Goal: Navigation & Orientation: Find specific page/section

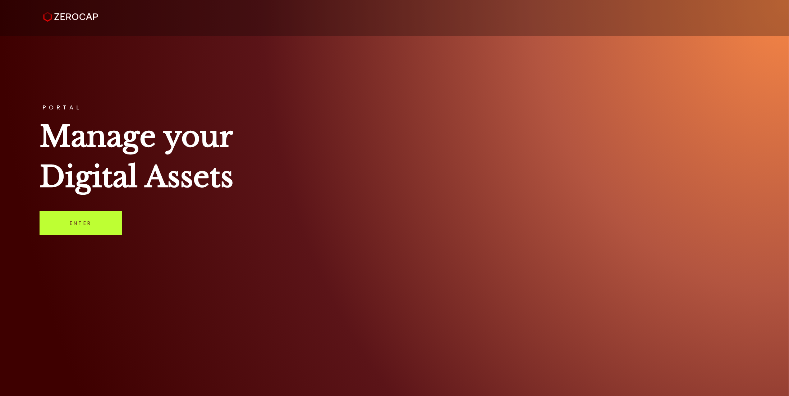
click at [81, 225] on link "Enter" at bounding box center [81, 223] width 82 height 24
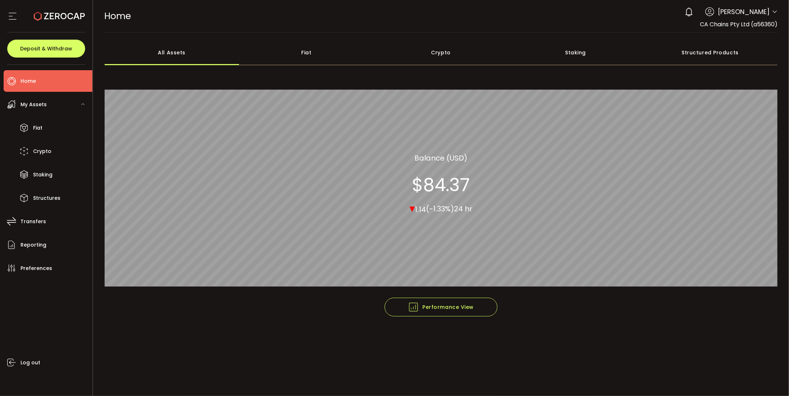
click at [48, 109] on div "My Assets" at bounding box center [48, 105] width 89 height 22
click at [60, 80] on li "Home" at bounding box center [48, 81] width 89 height 22
click at [48, 106] on div "My Assets" at bounding box center [48, 105] width 89 height 22
click at [319, 54] on div "Fiat" at bounding box center [306, 52] width 135 height 25
click at [212, 56] on div "All Assets" at bounding box center [172, 52] width 135 height 25
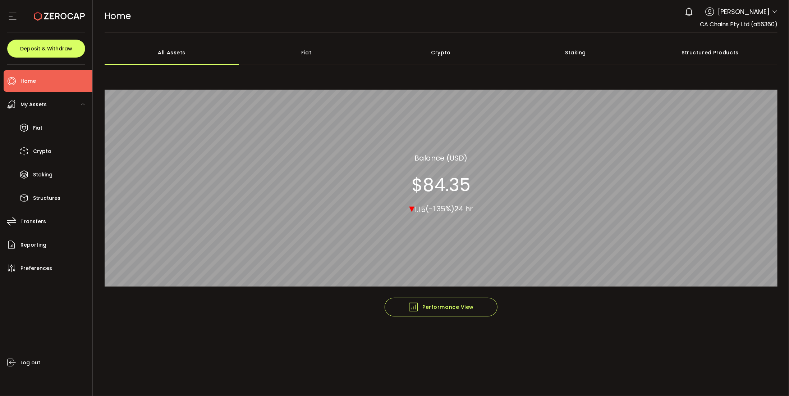
click at [20, 15] on div at bounding box center [46, 16] width 78 height 32
click at [14, 17] on icon at bounding box center [12, 16] width 11 height 11
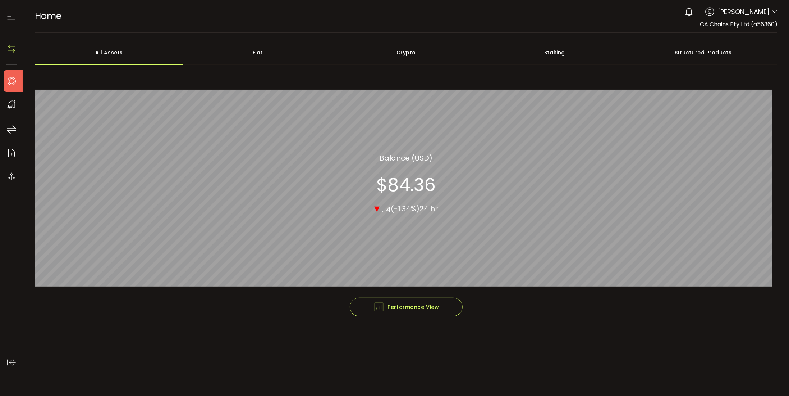
click at [14, 17] on icon at bounding box center [11, 16] width 11 height 11
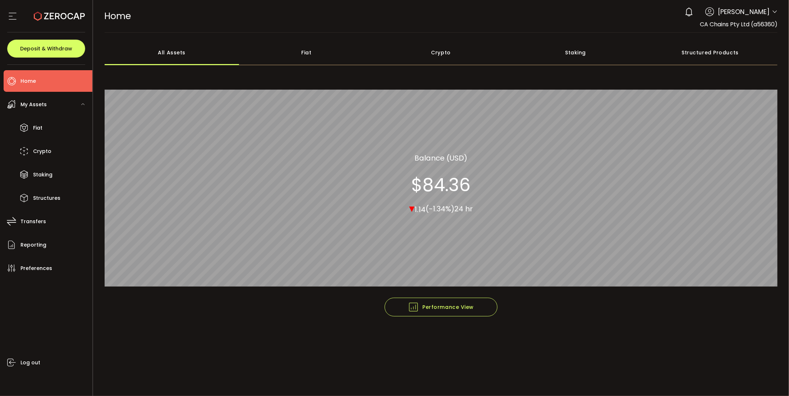
click at [41, 106] on span "My Assets" at bounding box center [33, 104] width 26 height 10
click at [48, 111] on div "My Assets" at bounding box center [48, 105] width 89 height 22
click at [50, 127] on li "Fiat" at bounding box center [48, 128] width 89 height 22
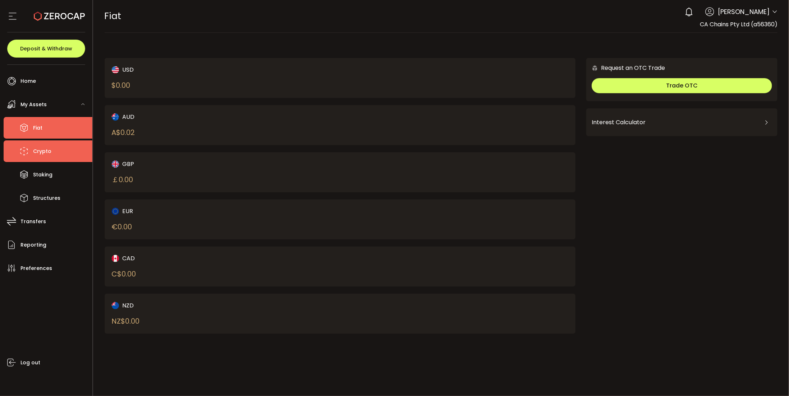
click at [52, 150] on li "Crypto" at bounding box center [48, 151] width 89 height 22
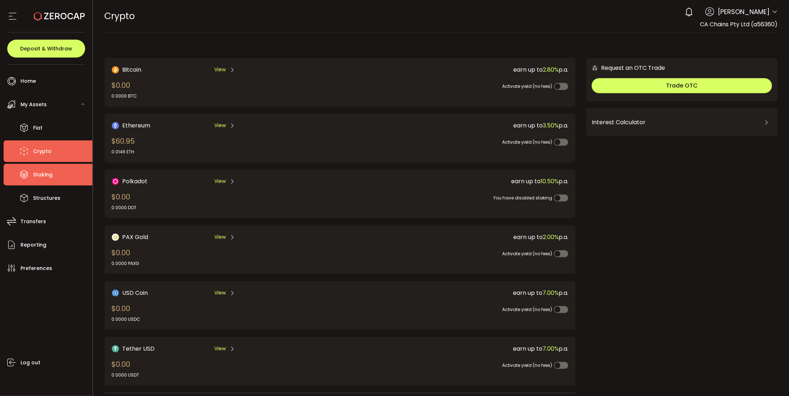
click at [53, 176] on li "Staking" at bounding box center [48, 175] width 89 height 22
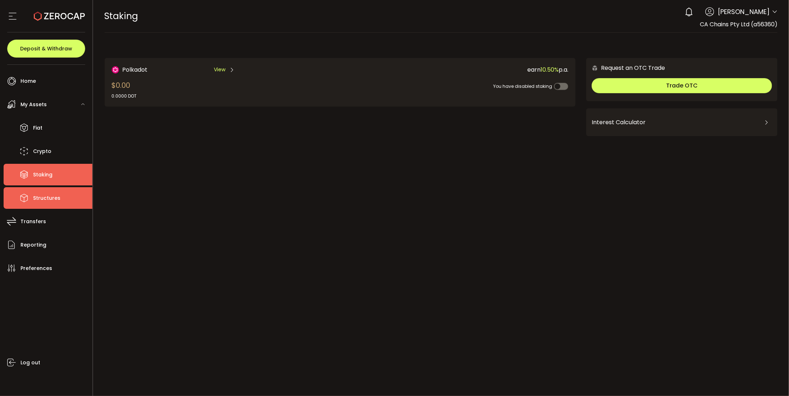
click at [59, 201] on li "Structures" at bounding box center [48, 198] width 89 height 22
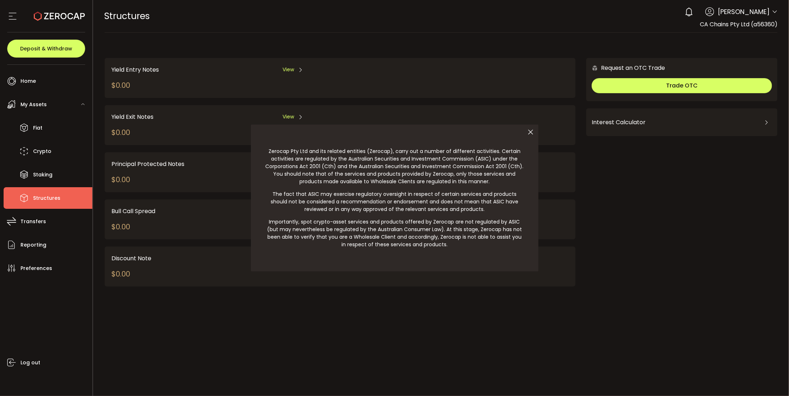
click at [63, 223] on div at bounding box center [394, 198] width 789 height 396
click at [528, 131] on icon at bounding box center [531, 131] width 15 height 15
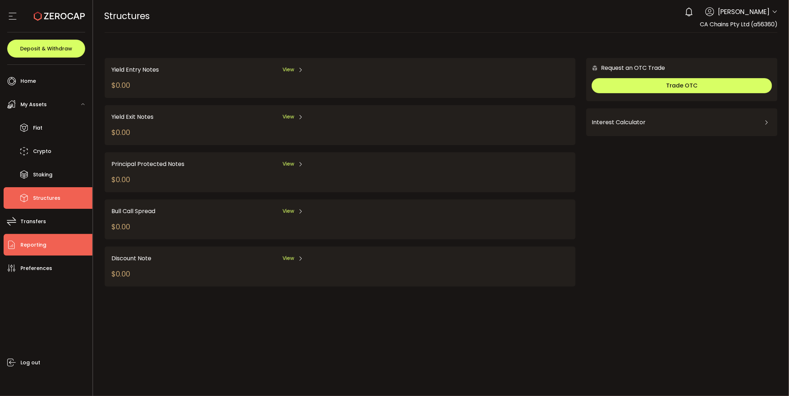
click at [41, 250] on li "Reporting" at bounding box center [48, 245] width 89 height 22
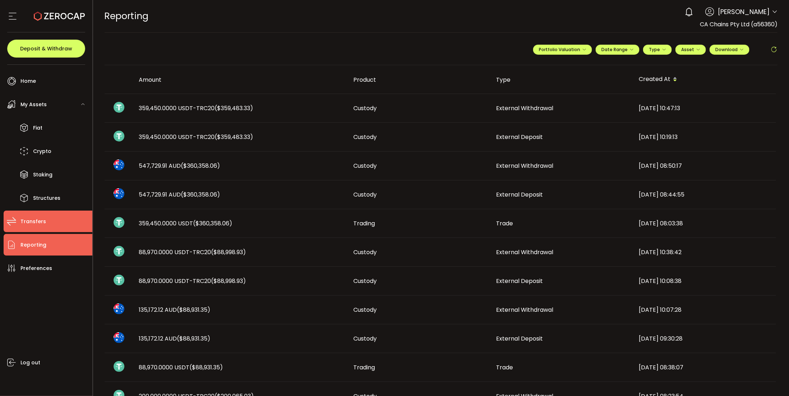
click at [42, 230] on li "Transfers" at bounding box center [48, 221] width 89 height 22
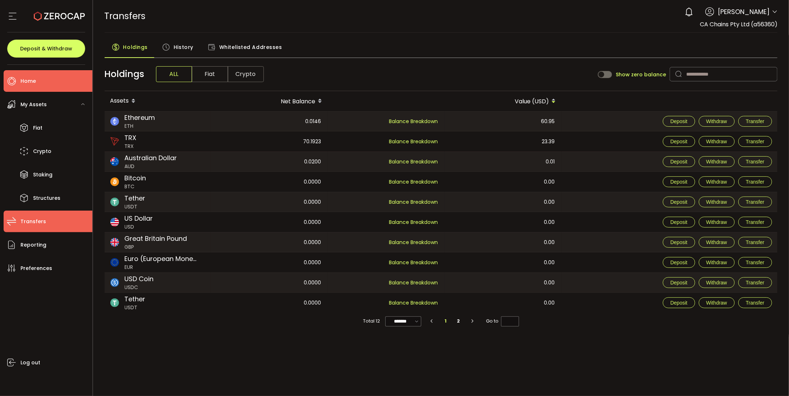
click at [31, 88] on li "Home" at bounding box center [48, 81] width 89 height 22
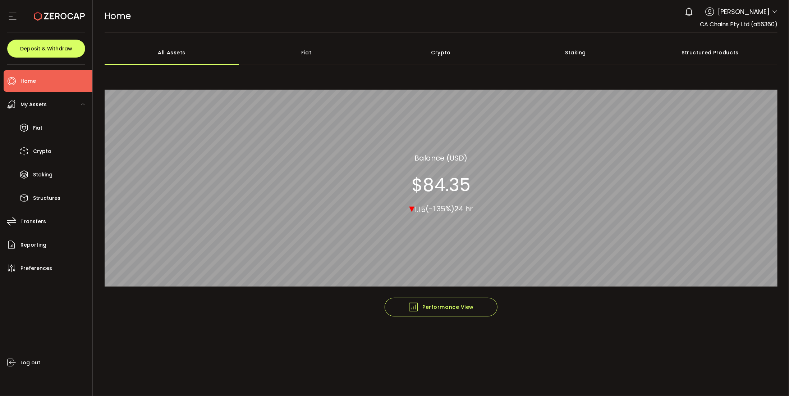
click at [325, 69] on div "All Assets Fiat Crypto Staking Structured Products All_Assets Balance (USD) $84…" at bounding box center [442, 168] width 674 height 257
click at [324, 60] on div "Fiat" at bounding box center [306, 52] width 135 height 25
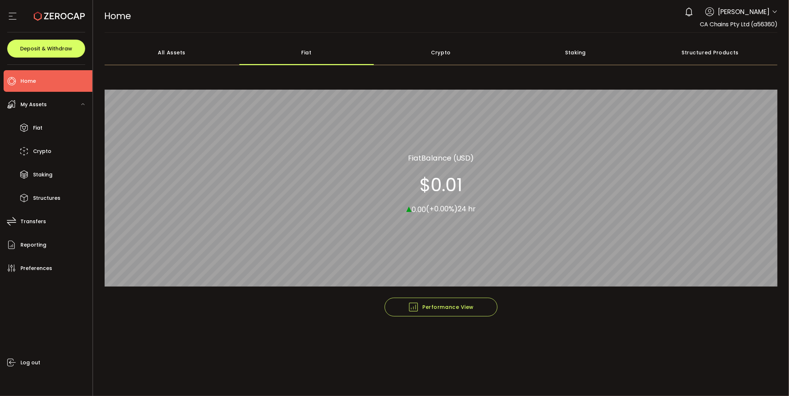
click at [461, 41] on div "Crypto" at bounding box center [441, 52] width 135 height 25
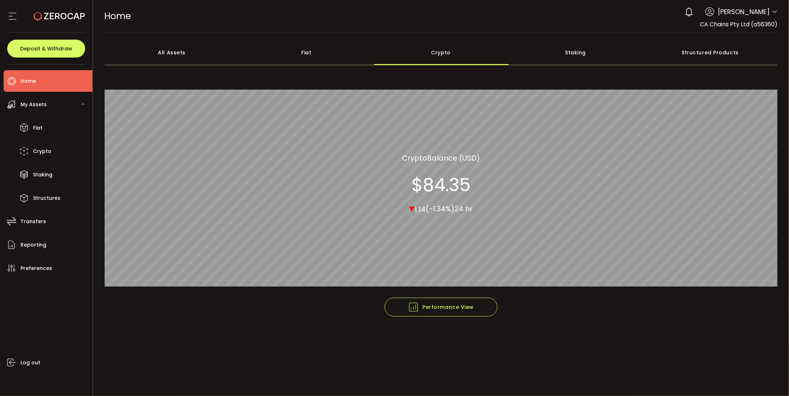
click at [604, 65] on div "All Assets Fiat Crypto Staking Structured Products Crypto Crypto Balance (USD) …" at bounding box center [442, 168] width 674 height 257
click at [584, 50] on div "Staking" at bounding box center [576, 52] width 135 height 25
click at [670, 49] on div "Structured Products" at bounding box center [710, 52] width 135 height 25
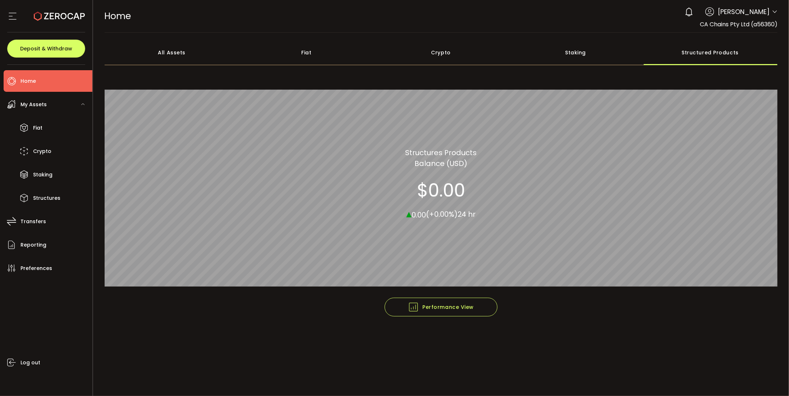
click at [184, 59] on div "All Assets" at bounding box center [172, 52] width 135 height 25
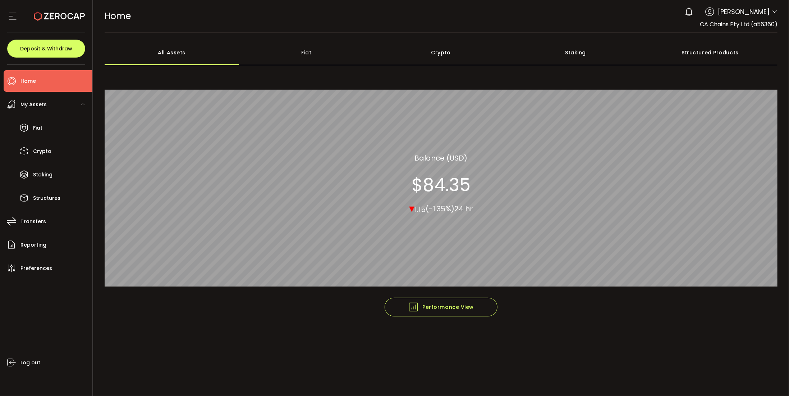
click at [45, 111] on div "My Assets" at bounding box center [48, 105] width 89 height 22
click at [6, 20] on section at bounding box center [46, 16] width 92 height 32
click at [8, 18] on icon at bounding box center [12, 16] width 11 height 11
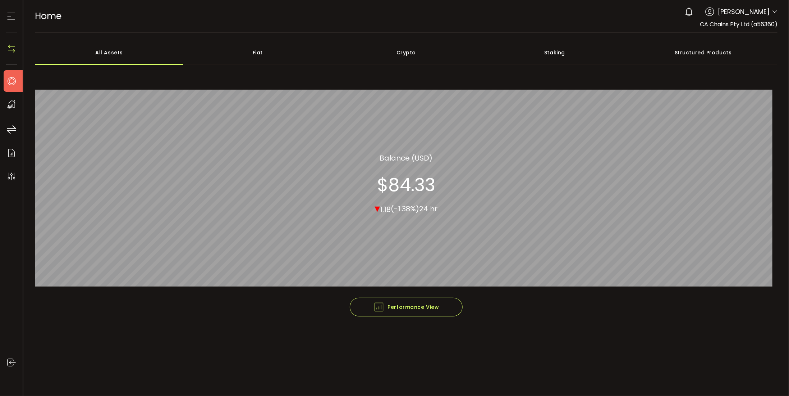
click at [8, 18] on icon at bounding box center [11, 16] width 11 height 11
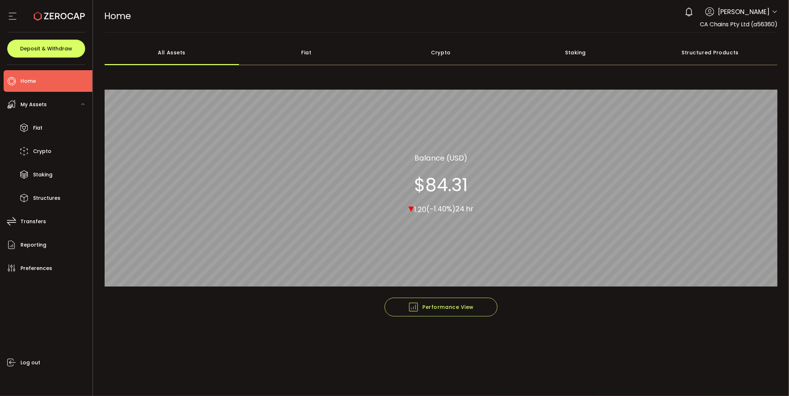
click at [43, 232] on ul "Home Trading My Assets Fiat Crypto Staking Structures Transfers Reporting Prefe…" at bounding box center [46, 230] width 92 height 331
click at [44, 229] on li "Transfers" at bounding box center [48, 221] width 89 height 22
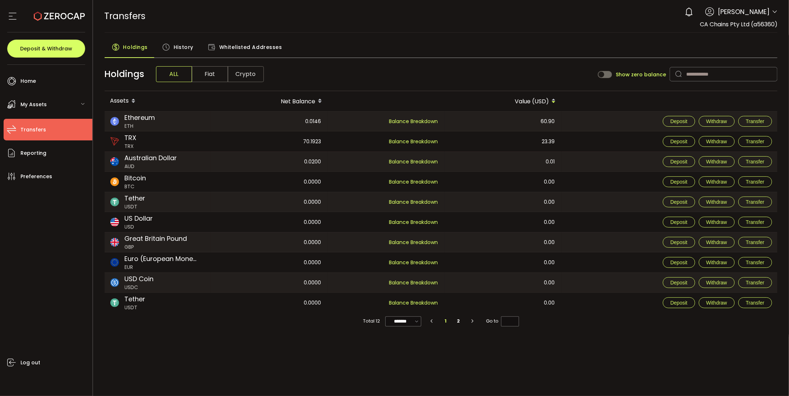
click at [33, 105] on span "My Assets" at bounding box center [33, 104] width 26 height 10
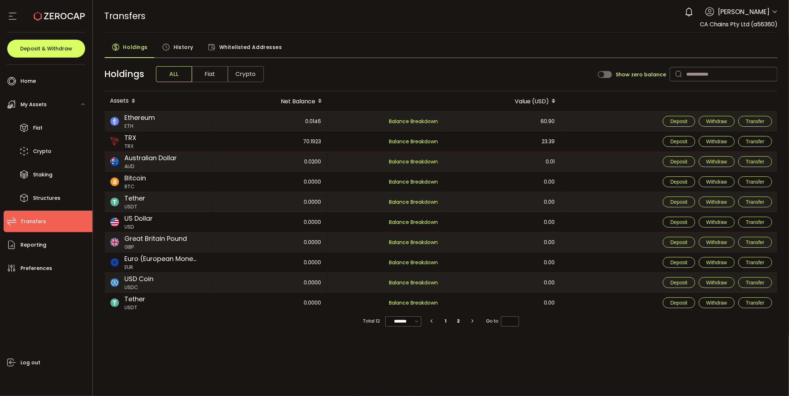
click at [47, 138] on ul "Fiat Crypto Staking Structures" at bounding box center [48, 163] width 89 height 92
click at [48, 148] on span "Crypto" at bounding box center [42, 151] width 18 height 10
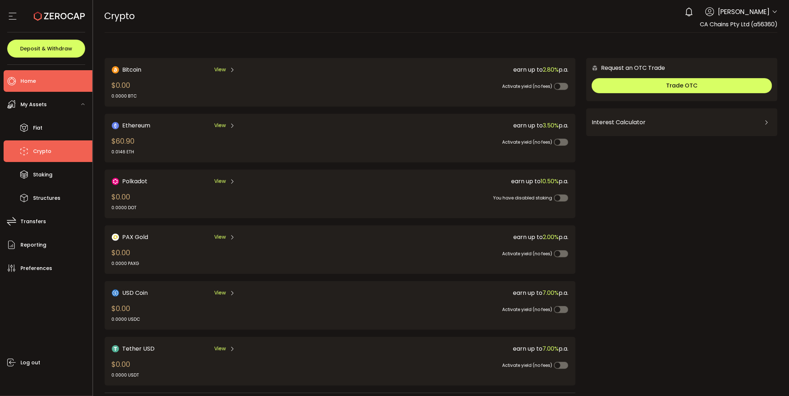
click at [49, 87] on li "Home" at bounding box center [48, 81] width 89 height 22
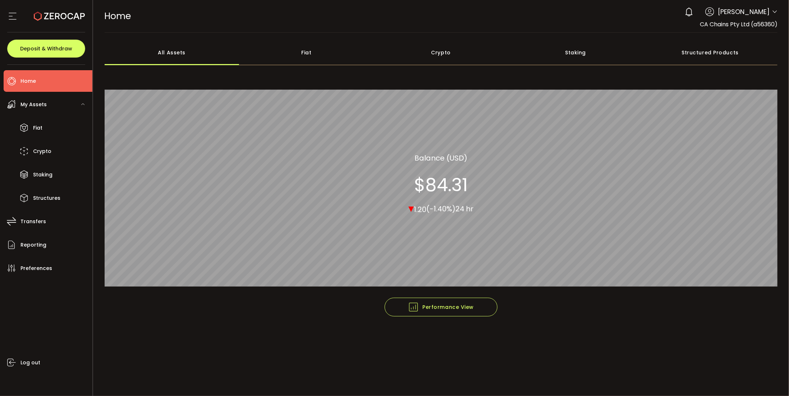
click at [11, 17] on icon at bounding box center [12, 16] width 11 height 11
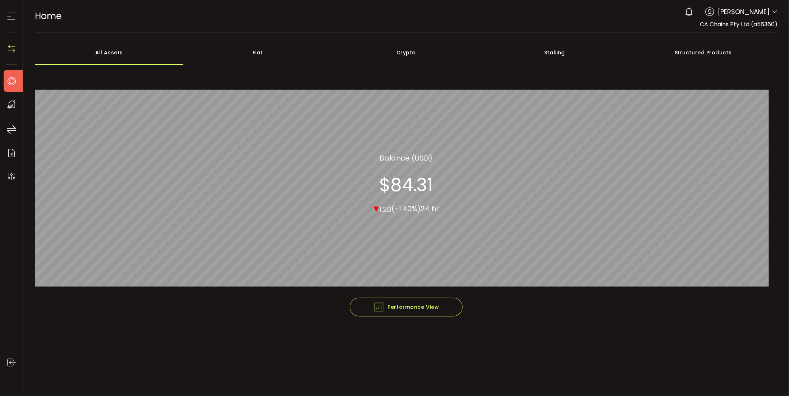
click at [7, 11] on icon at bounding box center [11, 16] width 11 height 11
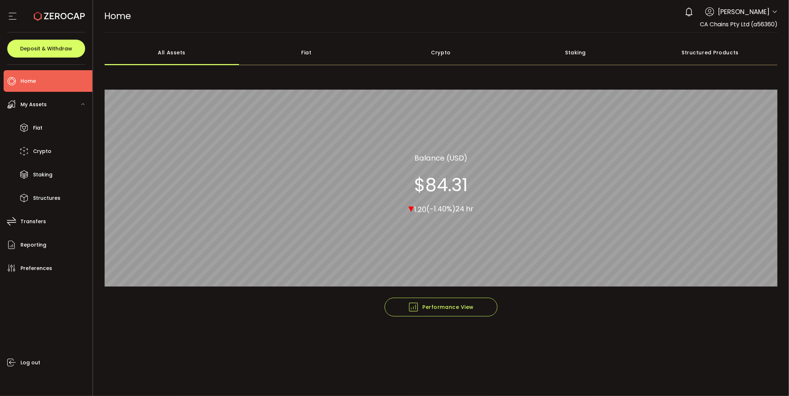
click at [29, 110] on div "My Assets" at bounding box center [48, 105] width 89 height 22
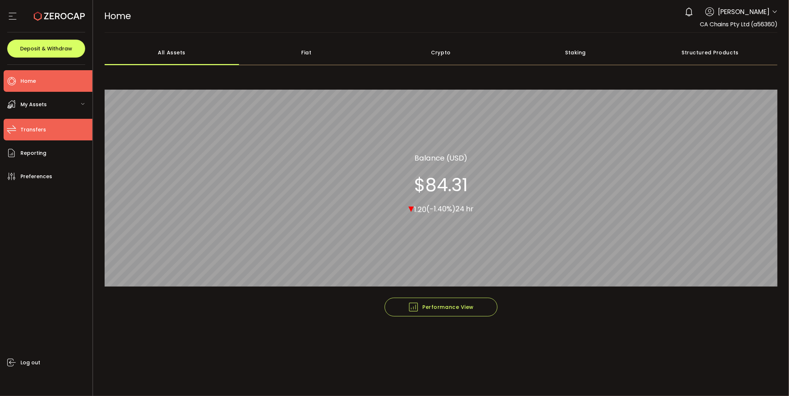
click at [42, 128] on span "Transfers" at bounding box center [33, 129] width 26 height 10
